Goal: Check status: Check status

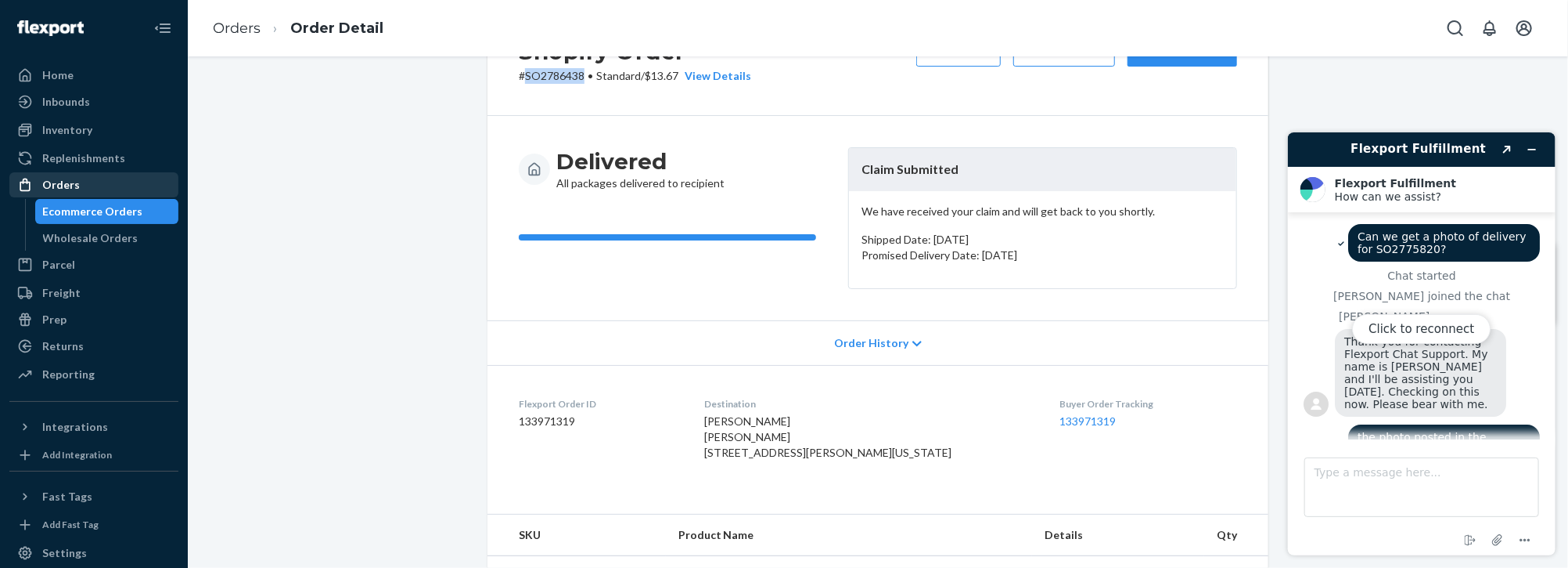
scroll to position [796, 0]
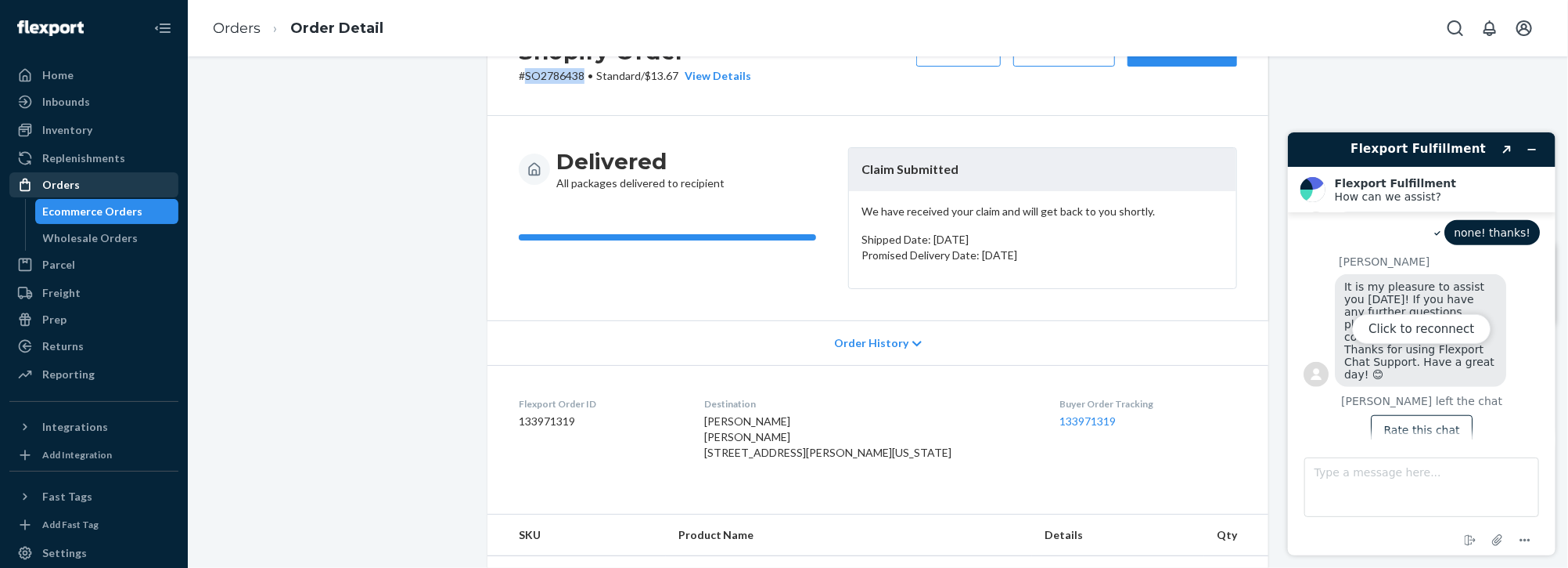
click at [70, 184] on div "Orders" at bounding box center [61, 185] width 38 height 16
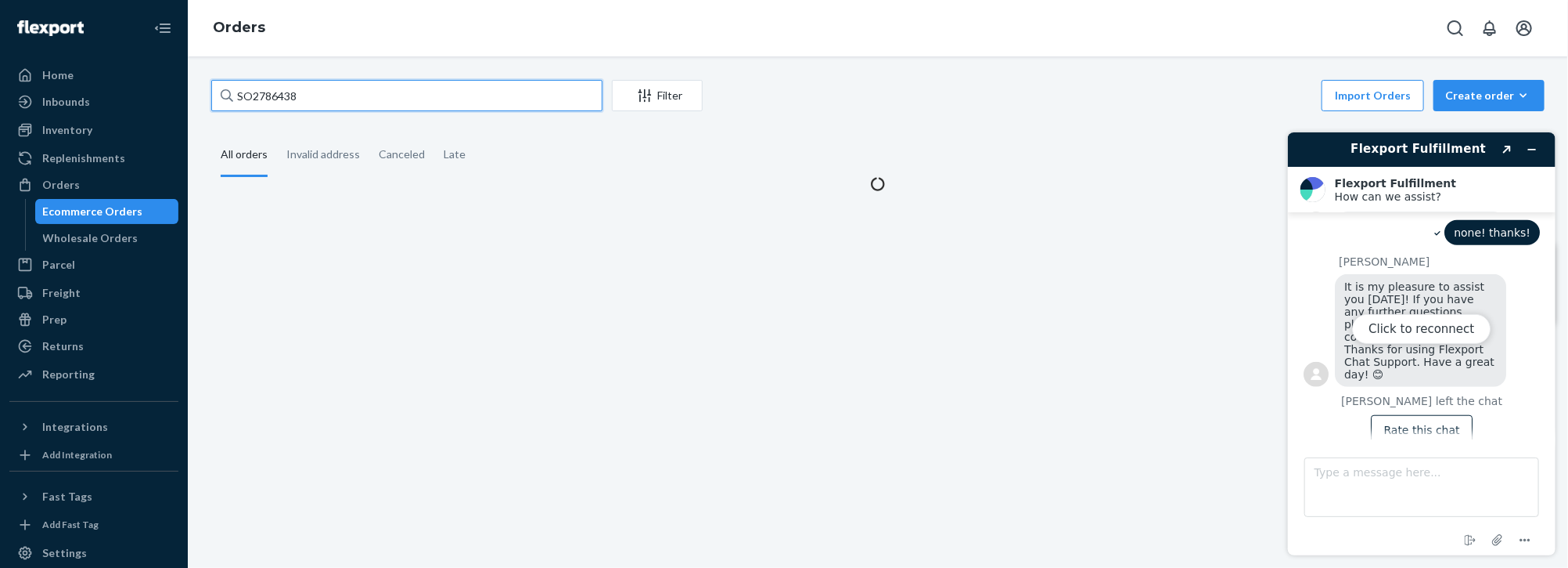
click at [277, 98] on input "SO2786438" at bounding box center [407, 96] width 391 height 31
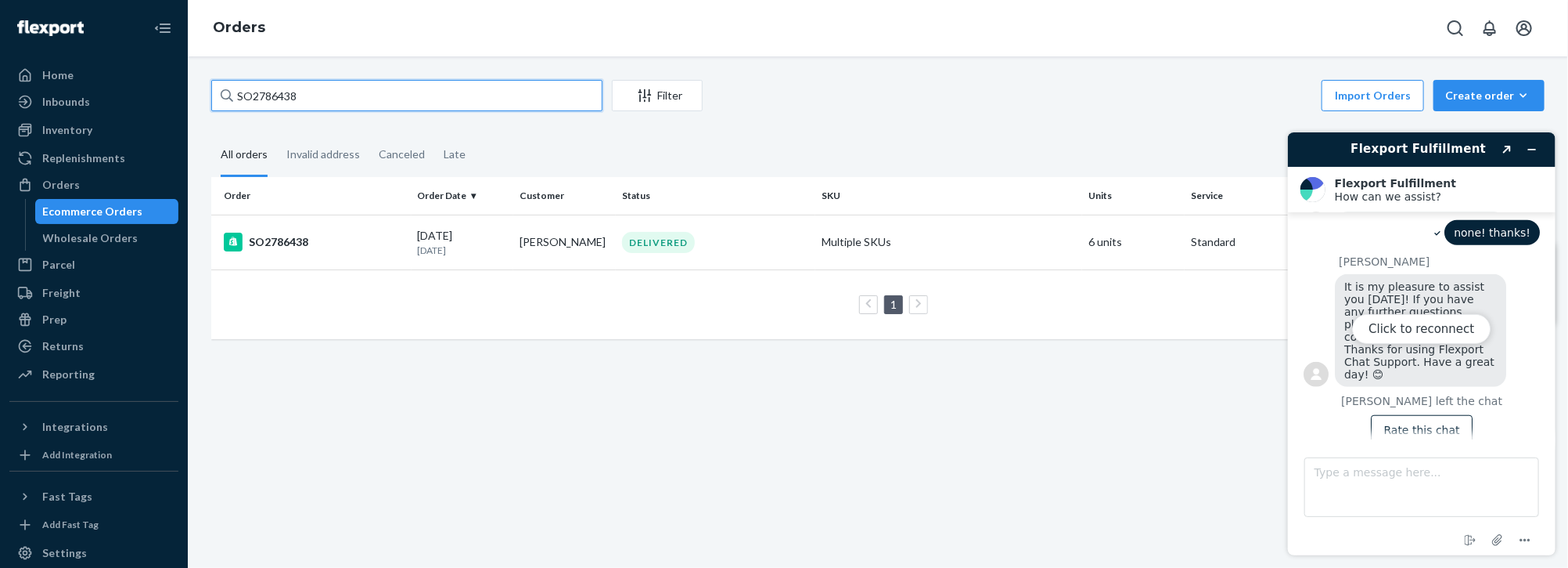
paste input "807539"
type input "SO2807539"
click at [332, 245] on div "SO2807539" at bounding box center [315, 242] width 182 height 18
